Goal: Task Accomplishment & Management: Manage account settings

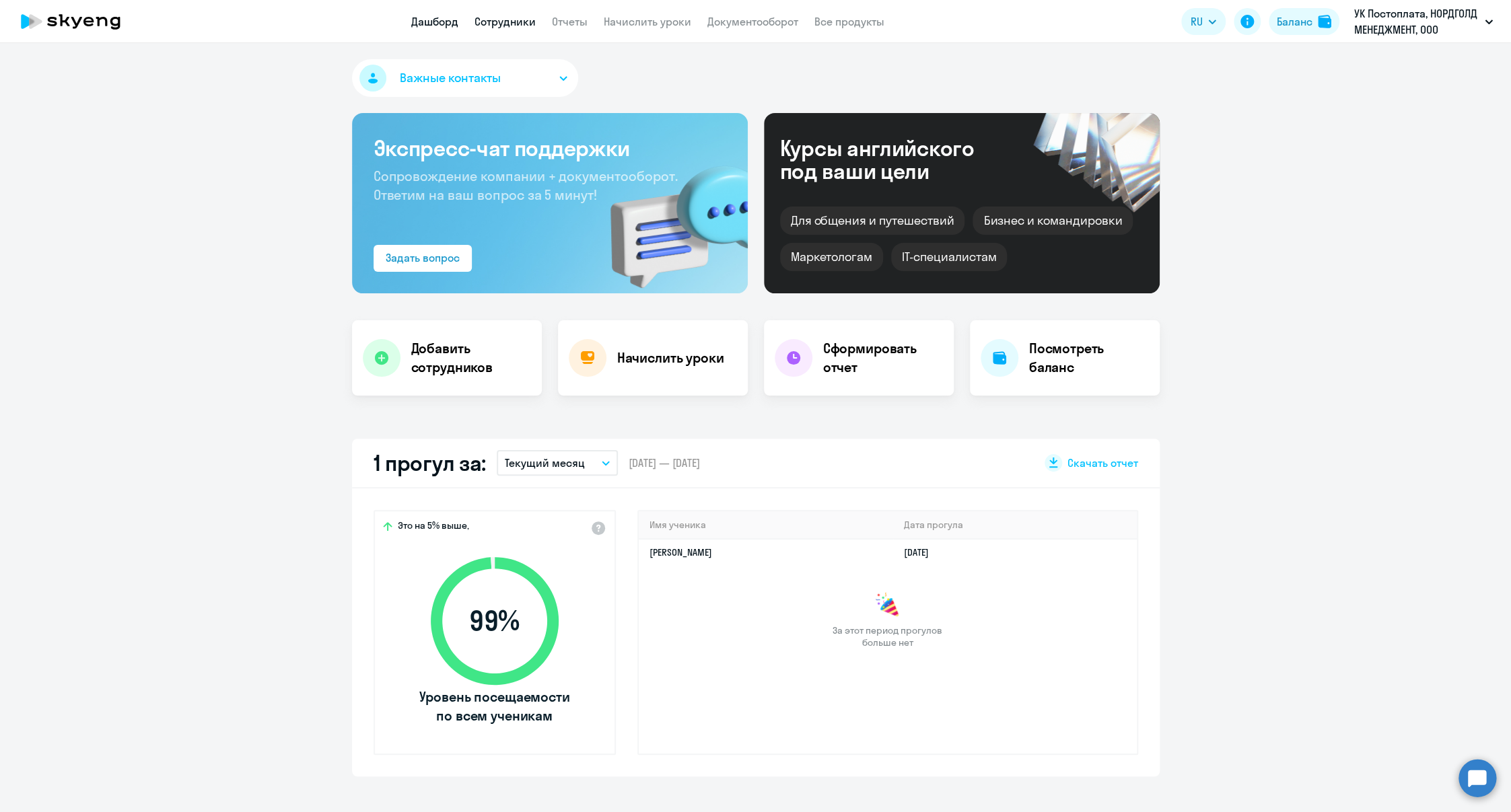
click at [493, 21] on link "Сотрудники" at bounding box center [505, 21] width 61 height 13
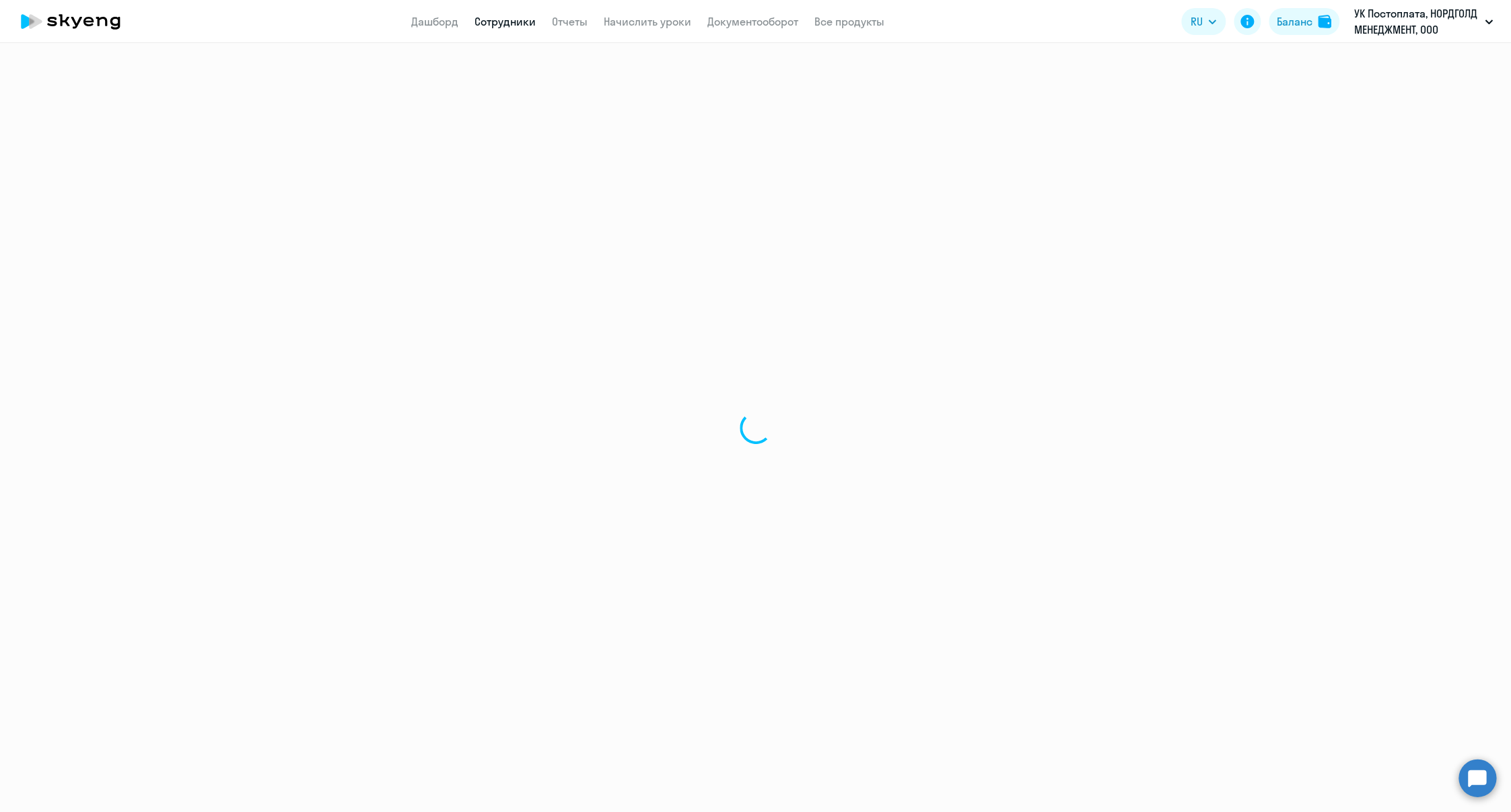
select select "30"
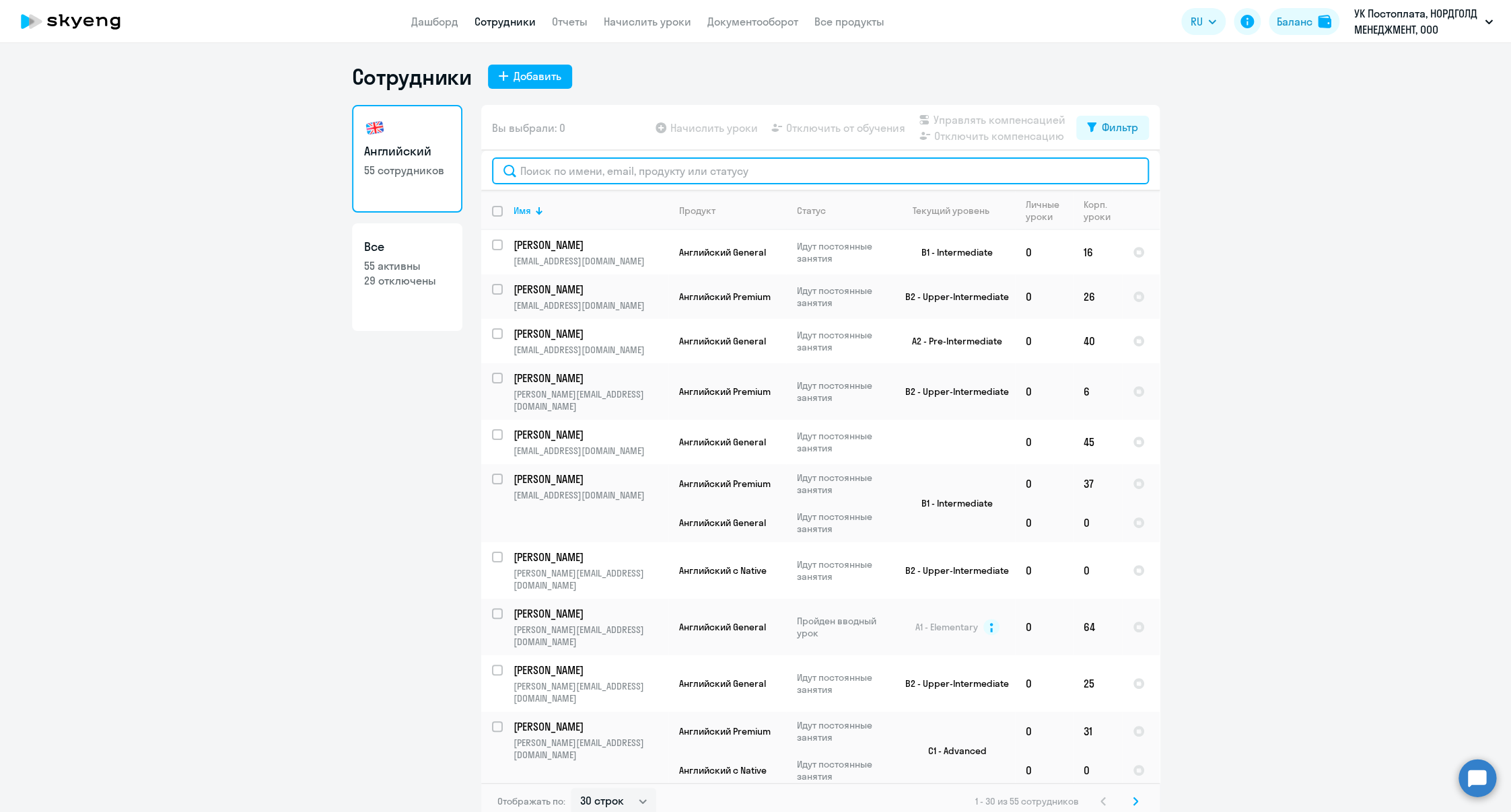
click at [652, 169] on input "text" at bounding box center [820, 171] width 657 height 27
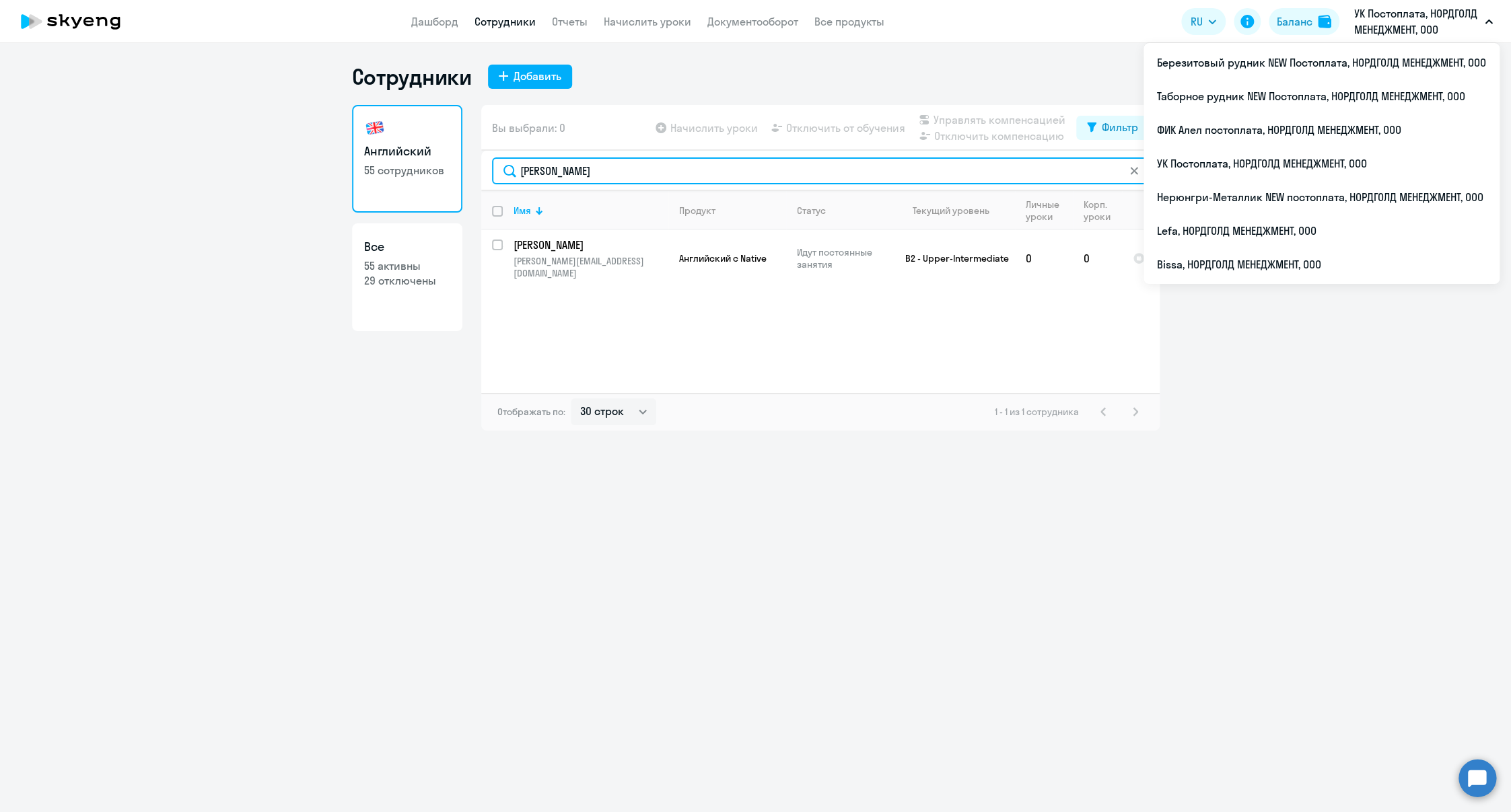
type input "[PERSON_NAME]"
click at [694, 322] on div "Имя Продукт Статус Текущий уровень Личные уроки Корп. уроки [PERSON_NAME] [PERS…" at bounding box center [820, 292] width 678 height 202
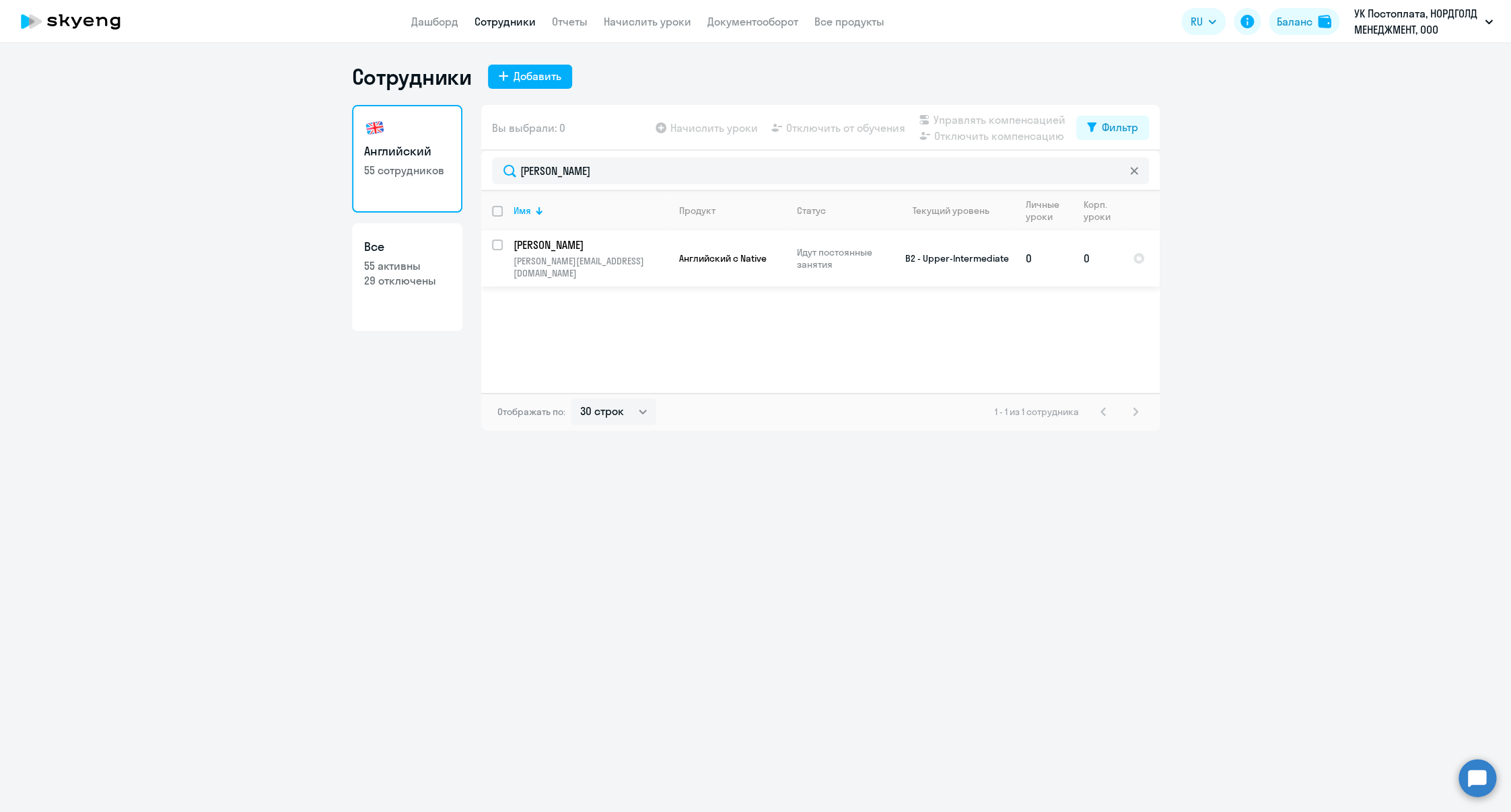
click at [497, 243] on input "select row 10468637" at bounding box center [505, 253] width 27 height 27
checkbox input "true"
click at [836, 121] on span "Отключить от обучения" at bounding box center [846, 128] width 119 height 16
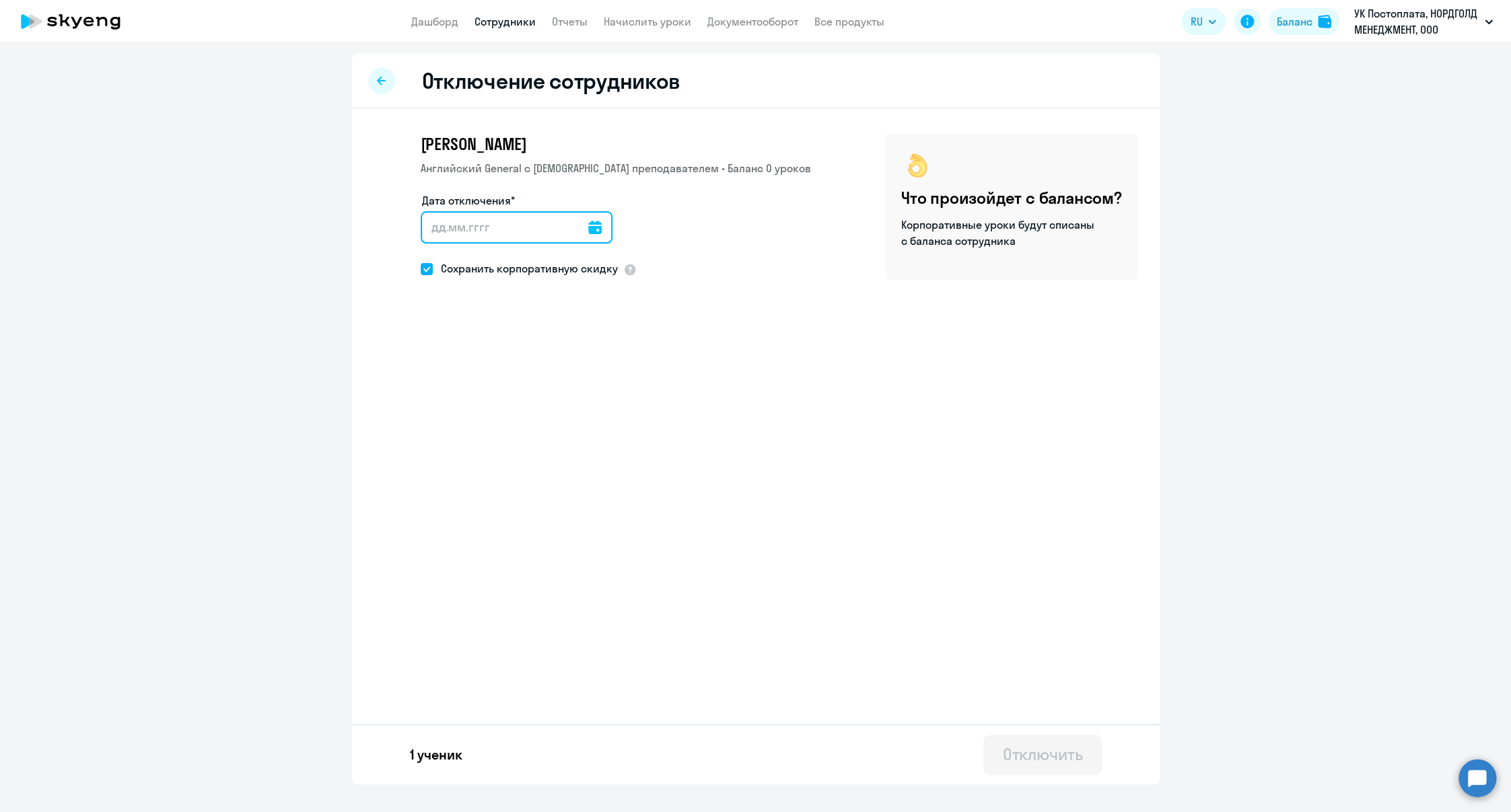
click at [489, 229] on input "Дата отключения*" at bounding box center [516, 227] width 191 height 32
click at [588, 222] on icon at bounding box center [595, 227] width 13 height 13
click at [497, 386] on span "13" at bounding box center [492, 383] width 24 height 24
type input "[DATE]"
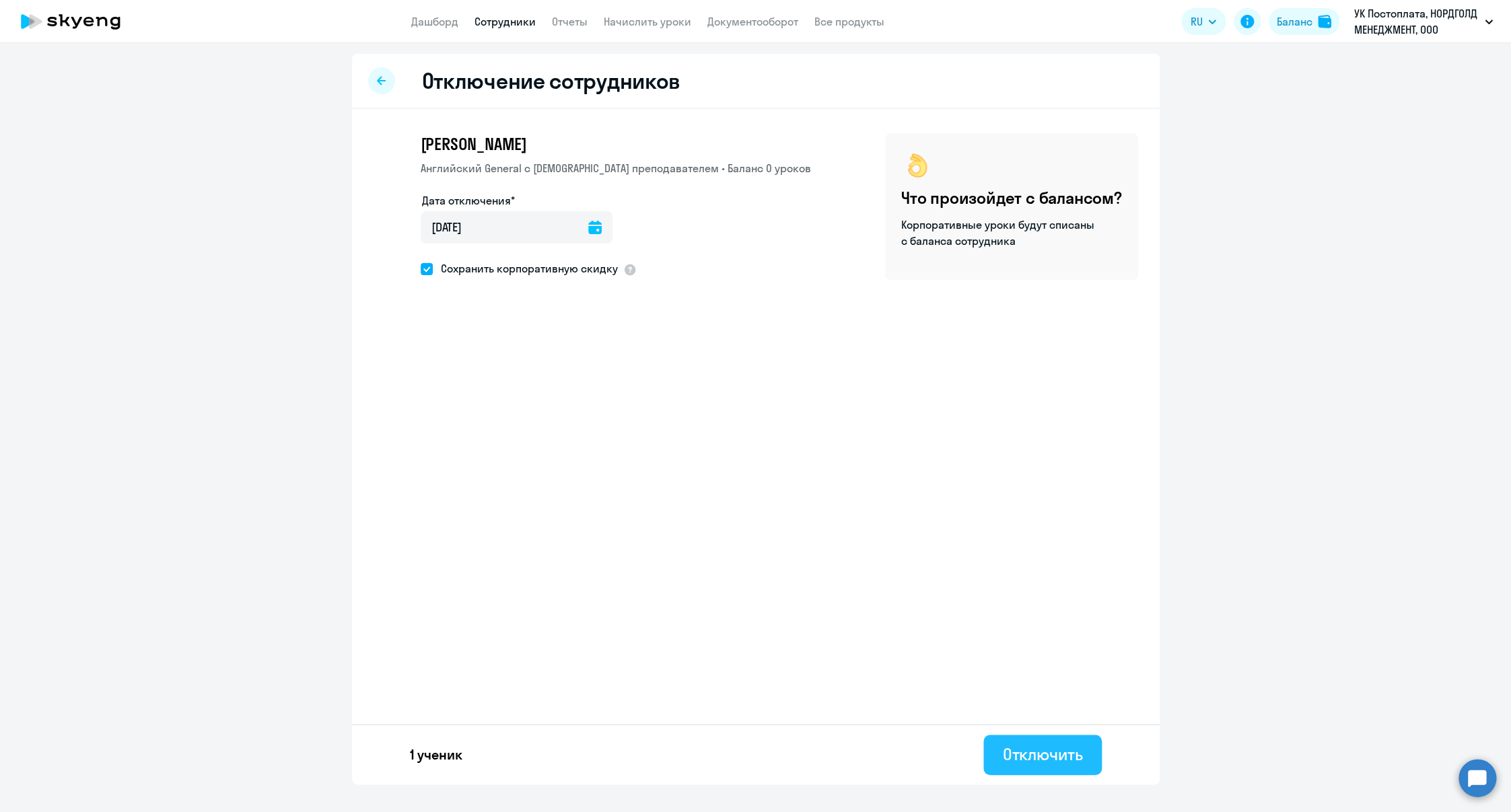
click at [1069, 753] on div "Отключить" at bounding box center [1041, 754] width 80 height 21
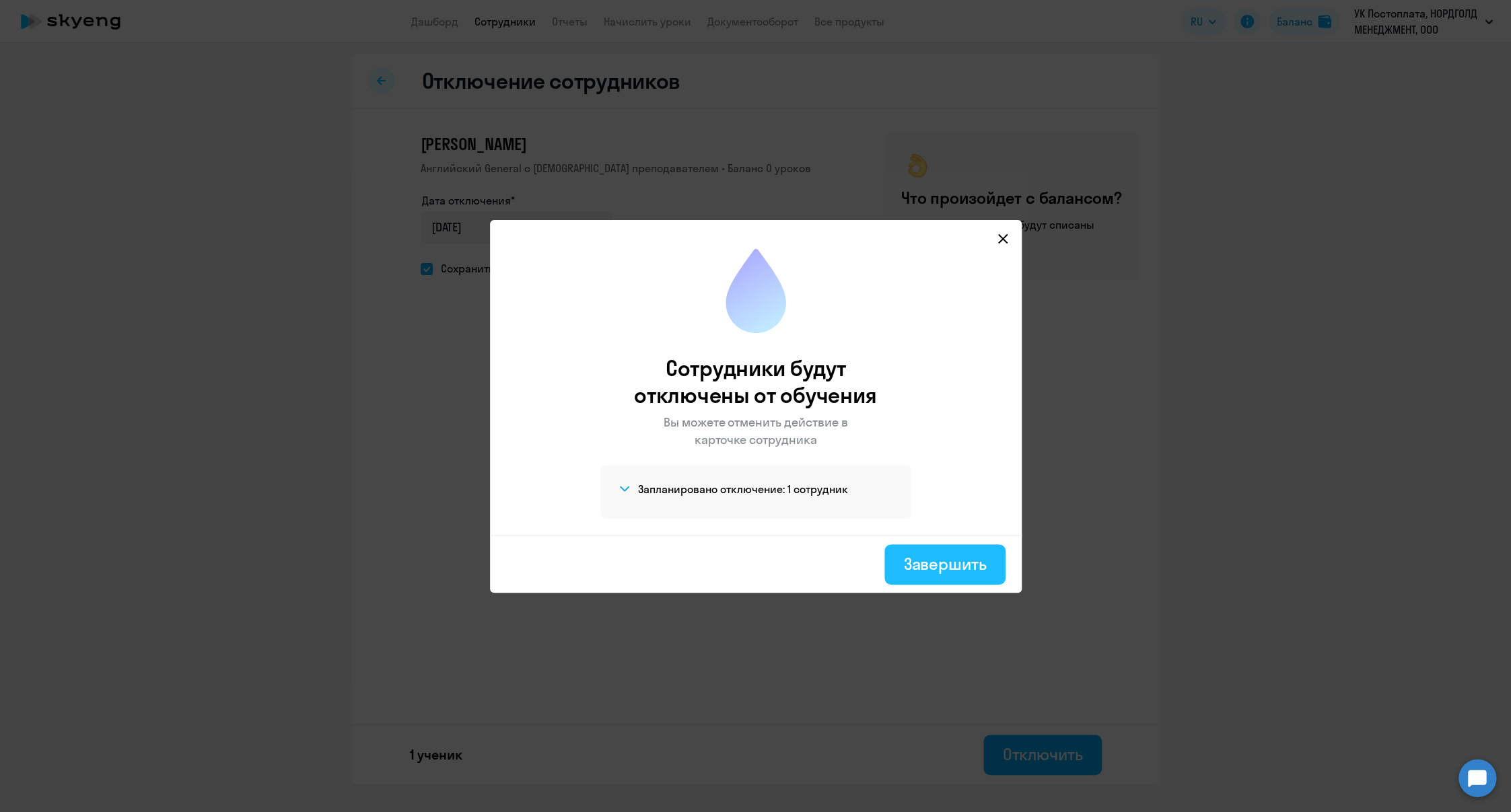
click at [951, 579] on button "Завершить" at bounding box center [944, 564] width 121 height 40
select select "30"
